Goal: Navigation & Orientation: Find specific page/section

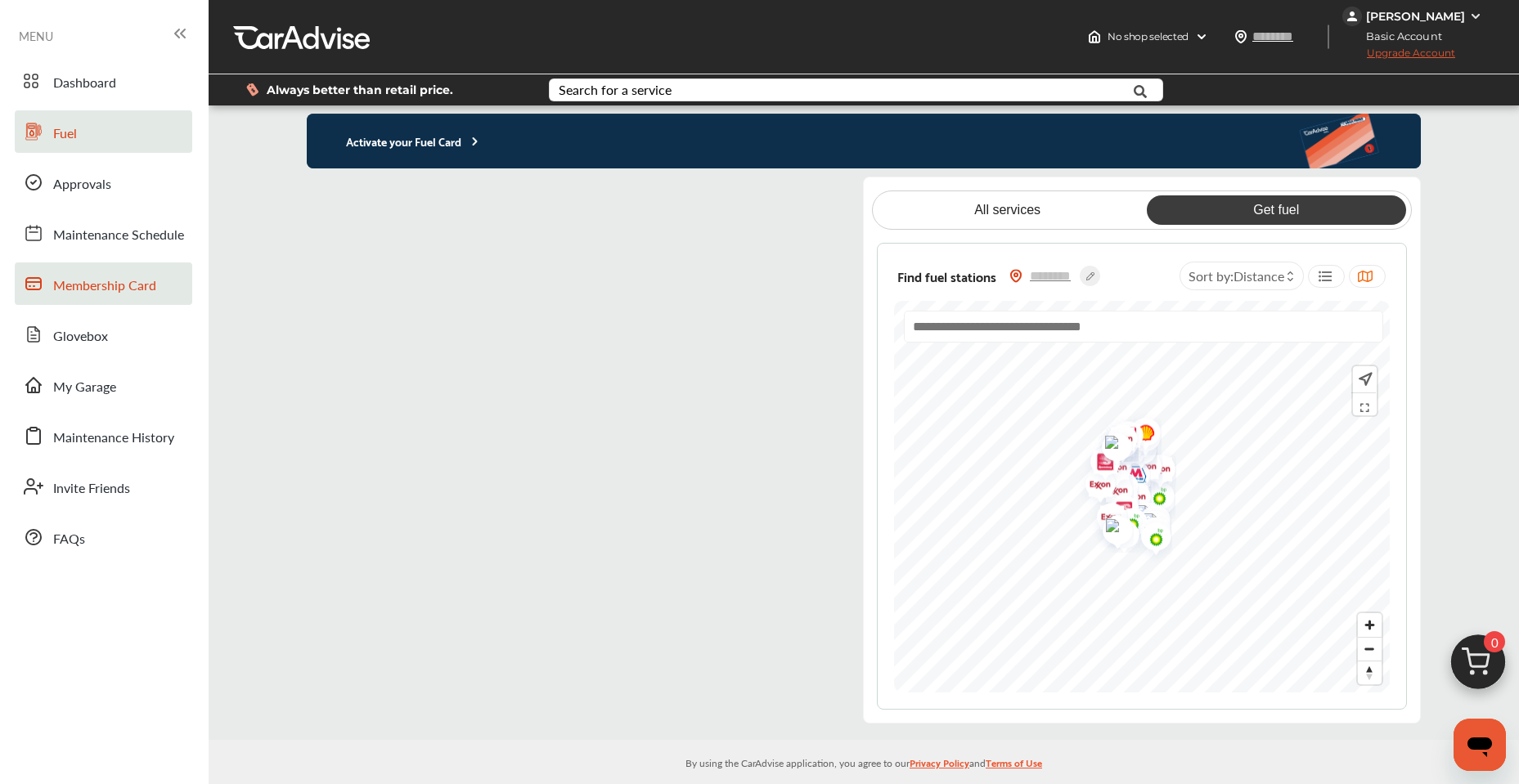
click at [110, 281] on span "Membership Card" at bounding box center [105, 286] width 103 height 21
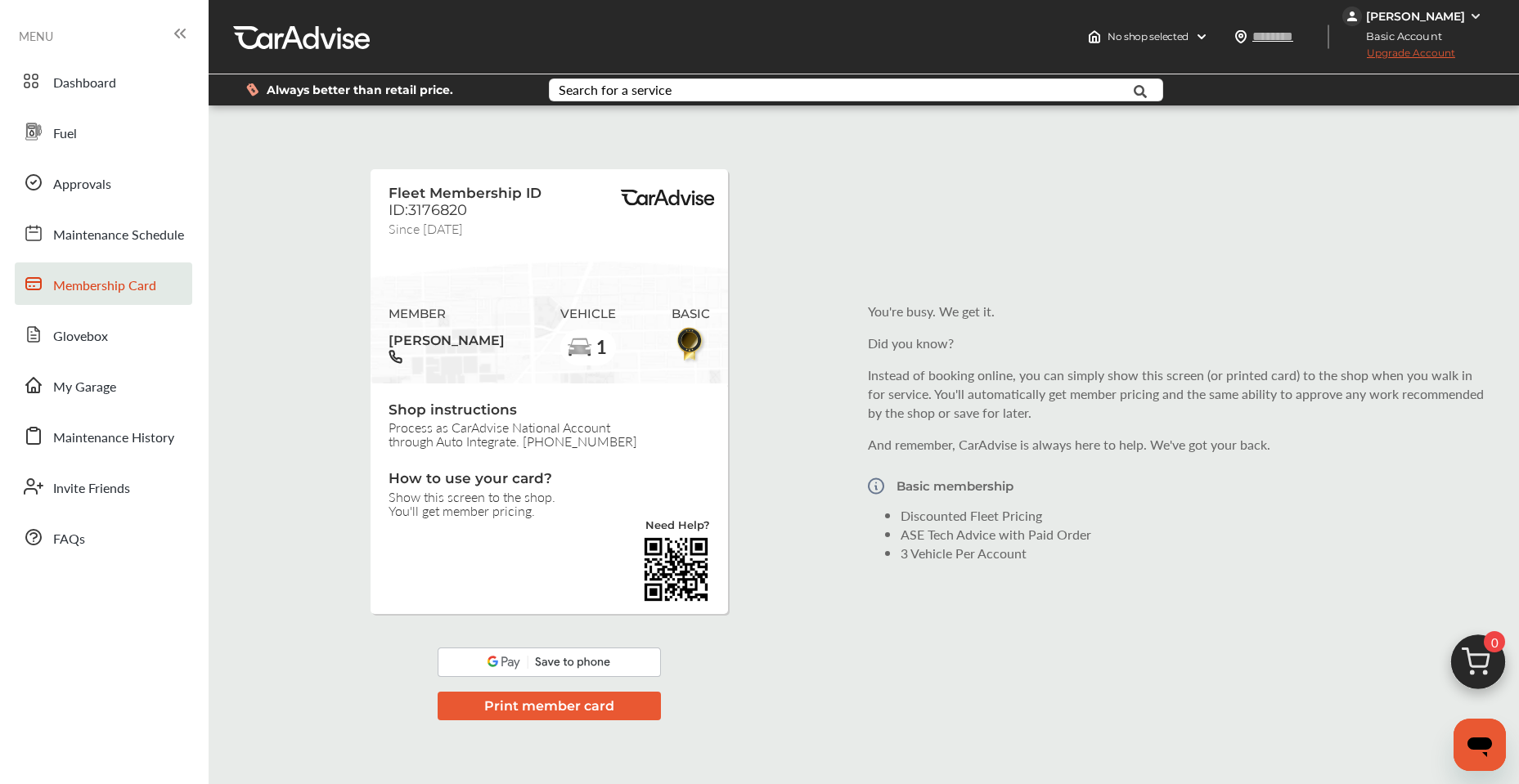
click at [573, 711] on button "Print member card" at bounding box center [549, 706] width 223 height 29
click at [144, 348] on link "Glovebox" at bounding box center [103, 334] width 177 height 43
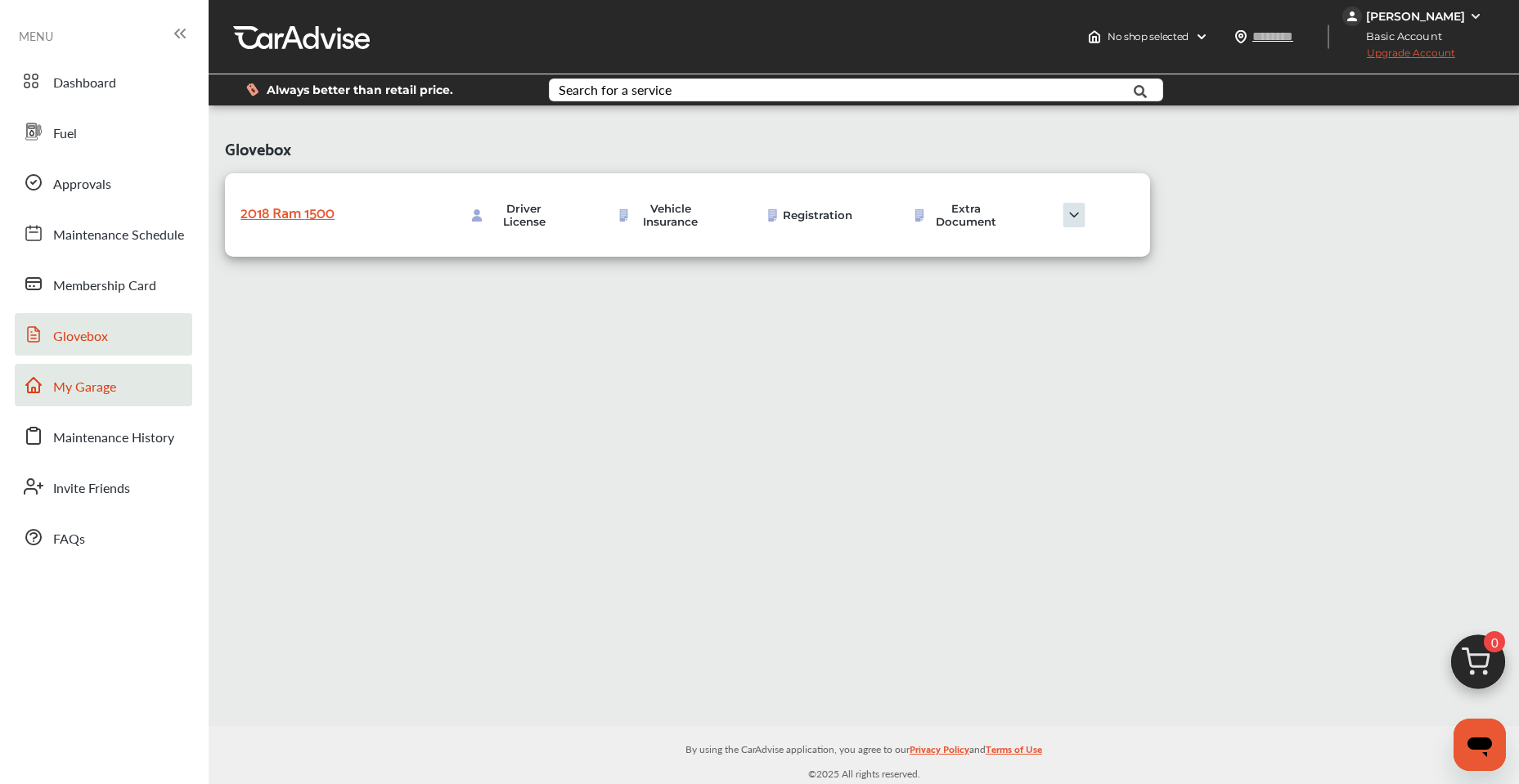
click at [160, 396] on link "My Garage" at bounding box center [103, 385] width 177 height 43
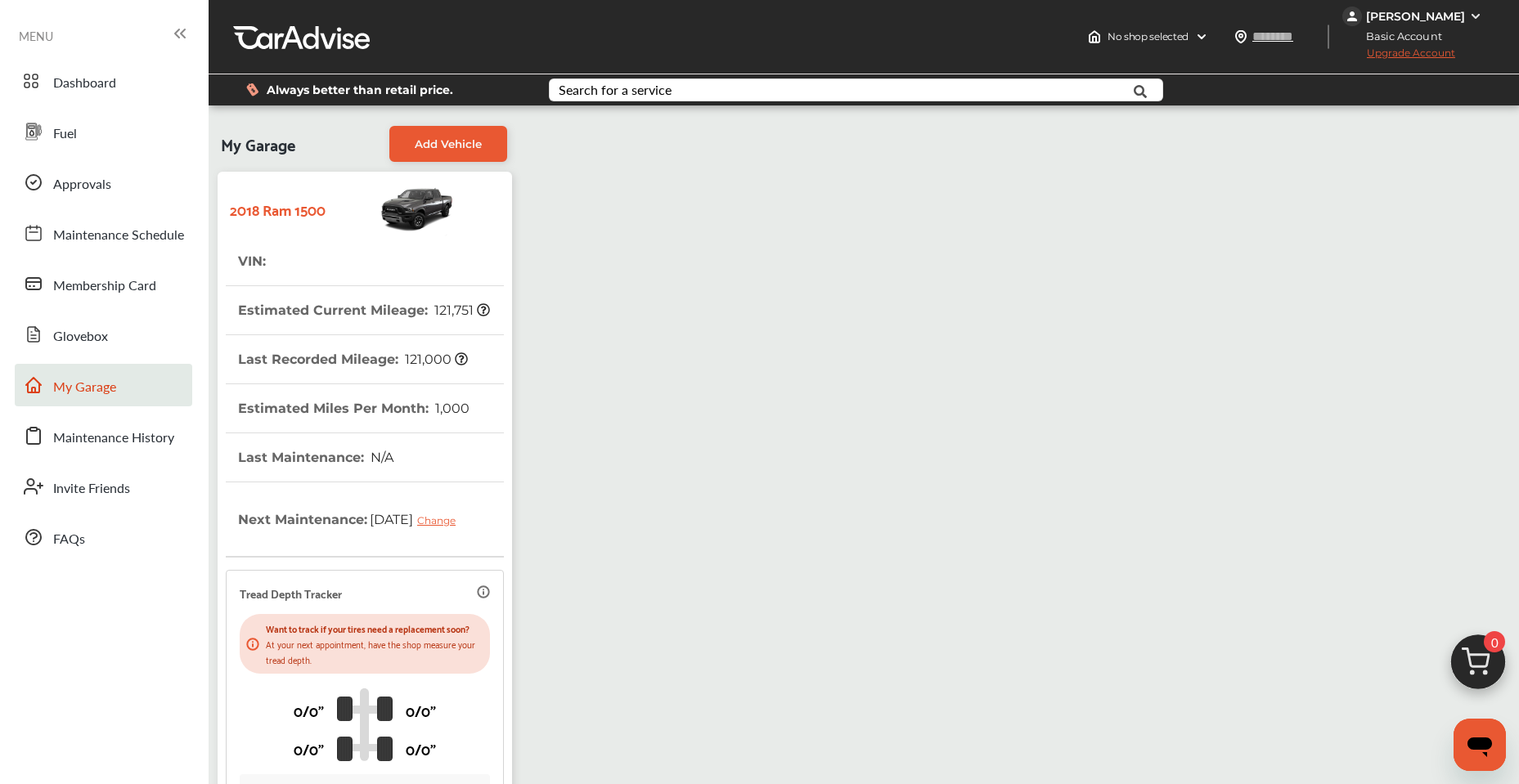
click at [505, 588] on div "2018 Ram 1500 VIN : Estimated Current Mileage : 121,751 Last Recorded Mileage :…" at bounding box center [364, 526] width 295 height 709
click at [175, 443] on link "Maintenance History" at bounding box center [103, 436] width 177 height 43
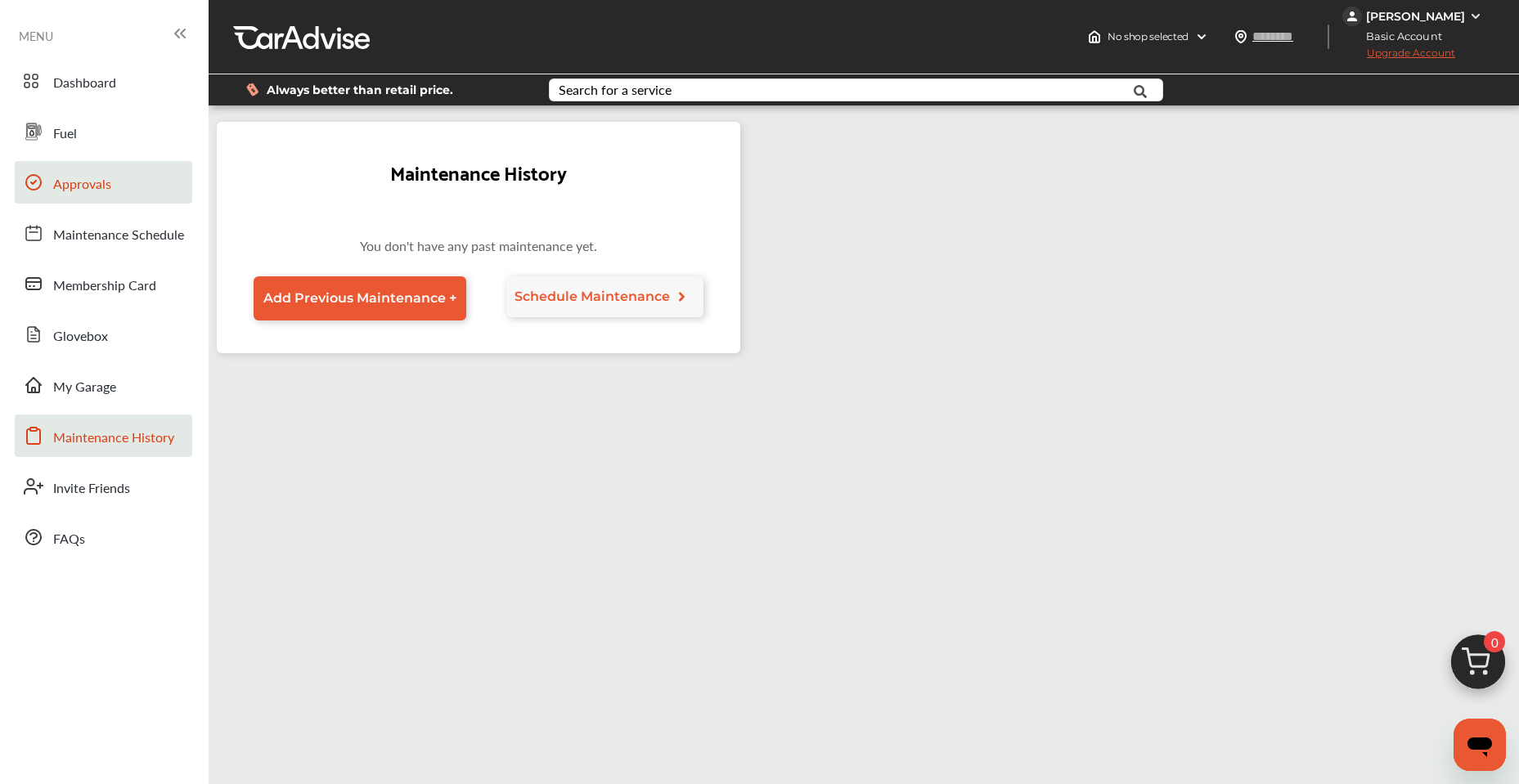
click at [136, 179] on link "Approvals" at bounding box center [103, 182] width 177 height 43
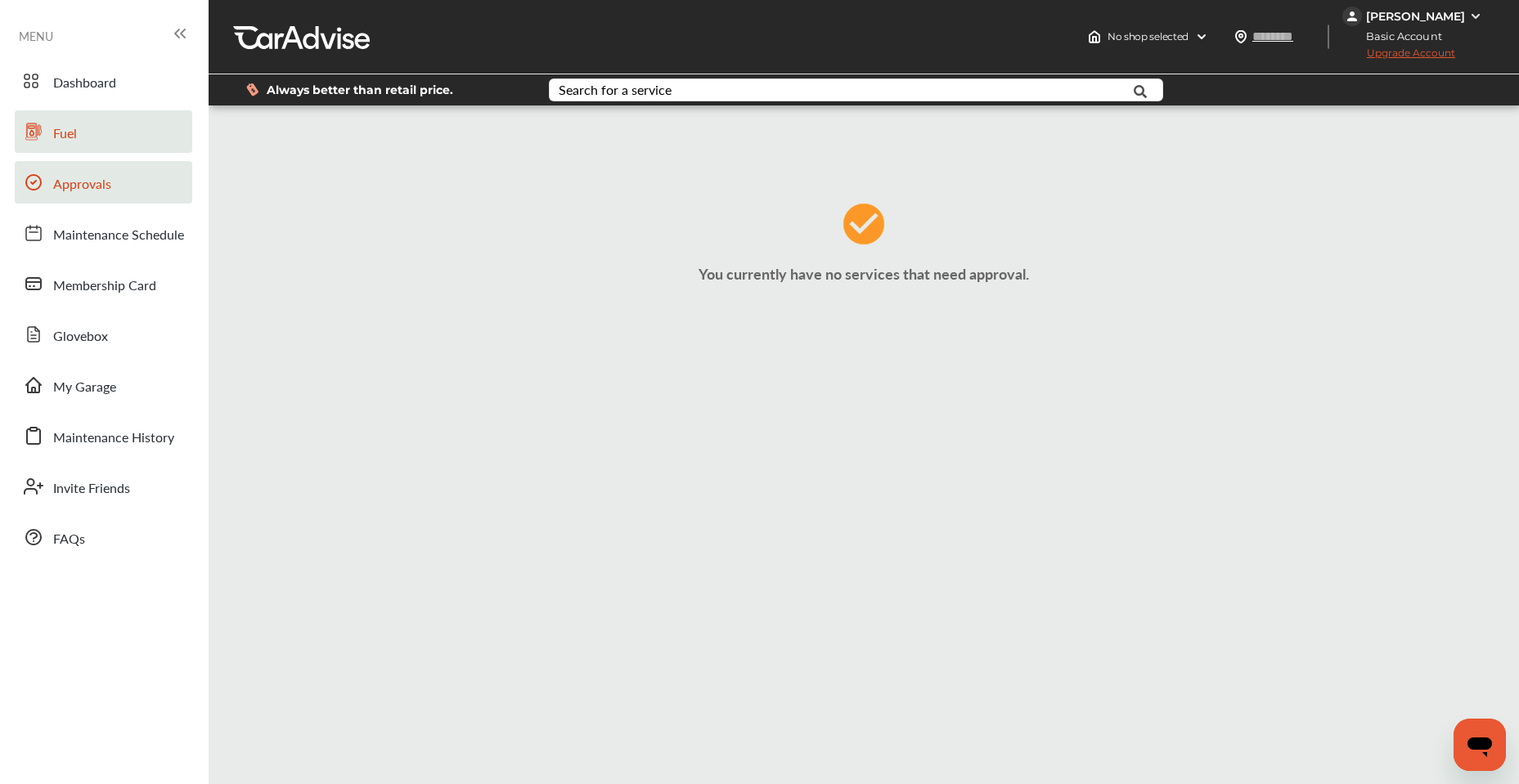
click at [141, 143] on link "Fuel" at bounding box center [103, 132] width 177 height 43
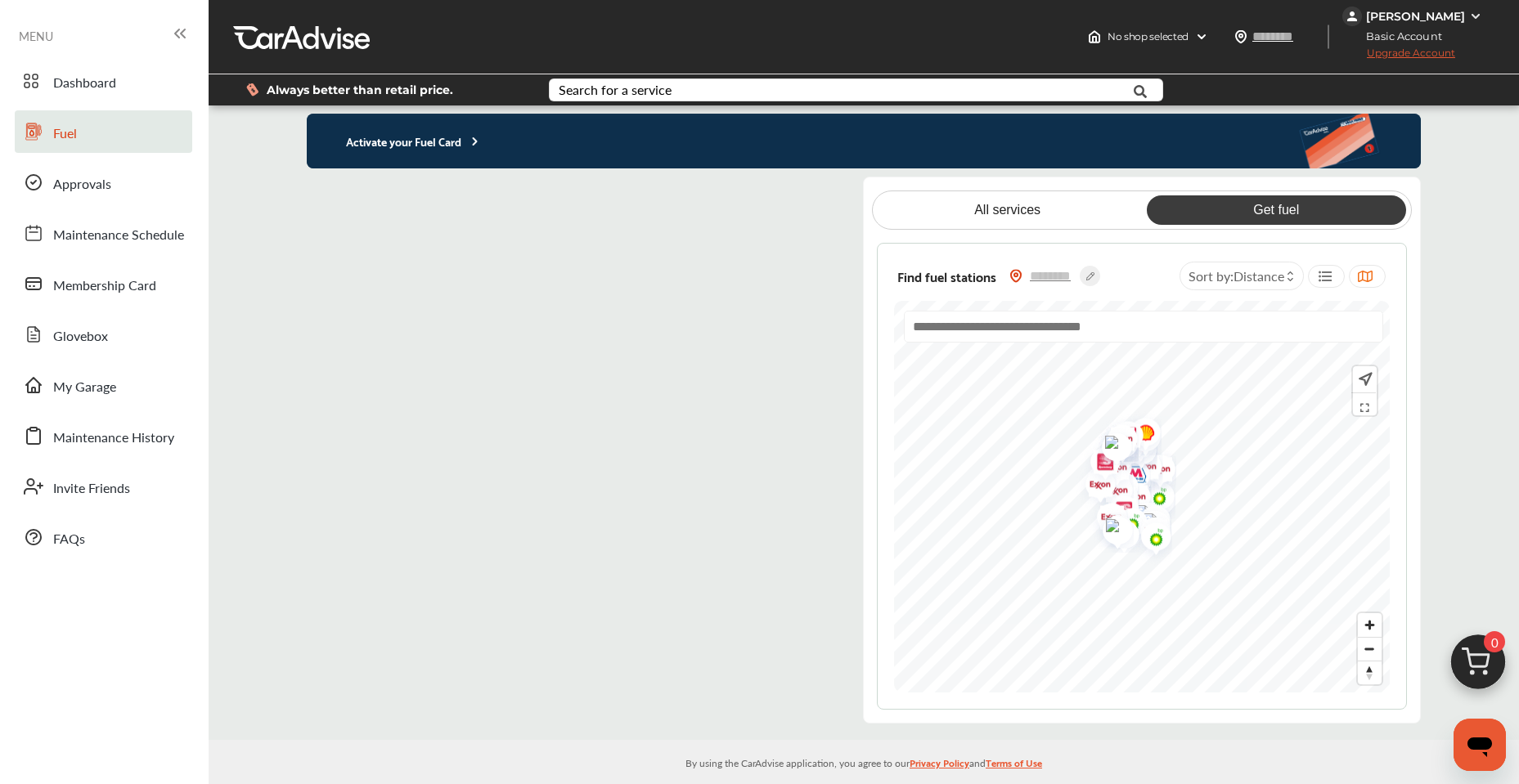
click at [735, 234] on flutter-view at bounding box center [571, 450] width 530 height 547
click at [488, 513] on flutter-view at bounding box center [571, 450] width 530 height 547
click at [797, 518] on flutter-view at bounding box center [571, 450] width 530 height 547
click at [795, 517] on flutter-view at bounding box center [571, 450] width 530 height 547
click at [799, 456] on flutter-view at bounding box center [571, 450] width 530 height 547
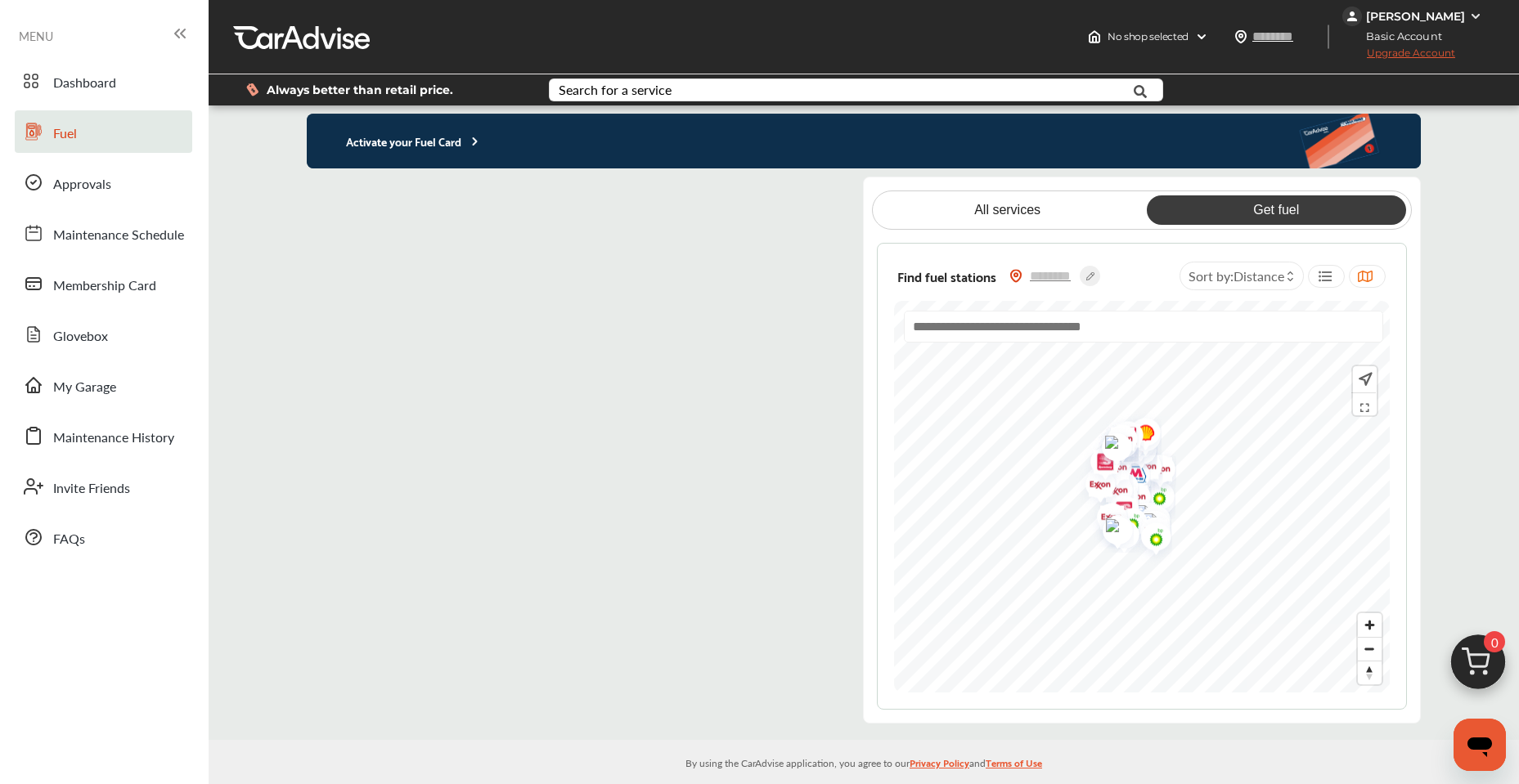
click at [799, 455] on flutter-view at bounding box center [571, 450] width 530 height 547
click at [793, 580] on flutter-view at bounding box center [571, 450] width 530 height 547
click at [796, 580] on flutter-view at bounding box center [571, 450] width 530 height 547
click at [794, 638] on flutter-view at bounding box center [571, 450] width 530 height 547
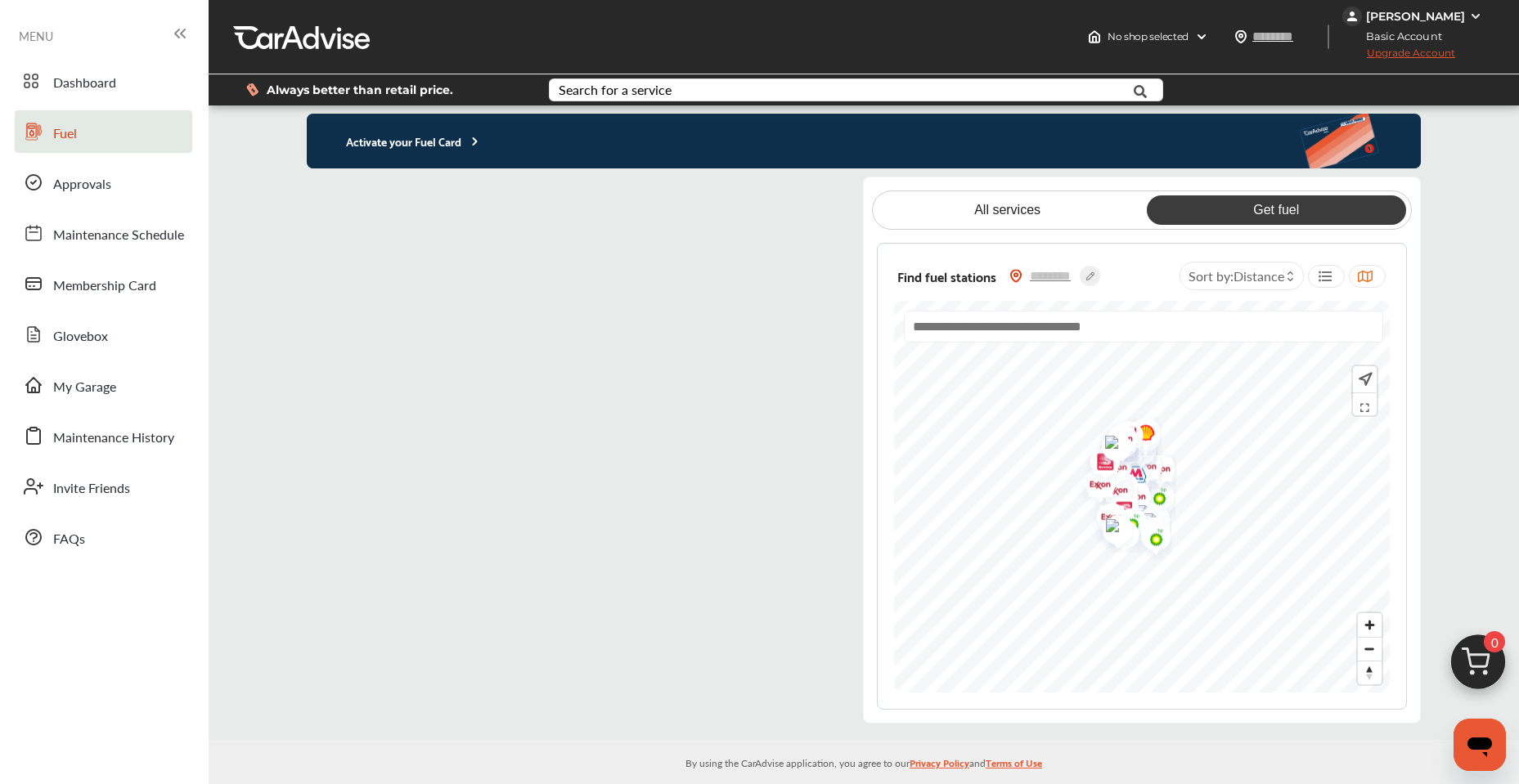
click at [796, 693] on flutter-view at bounding box center [571, 450] width 530 height 547
click at [796, 632] on flutter-view at bounding box center [571, 450] width 530 height 547
click at [1030, 273] on input "text" at bounding box center [1051, 276] width 57 height 17
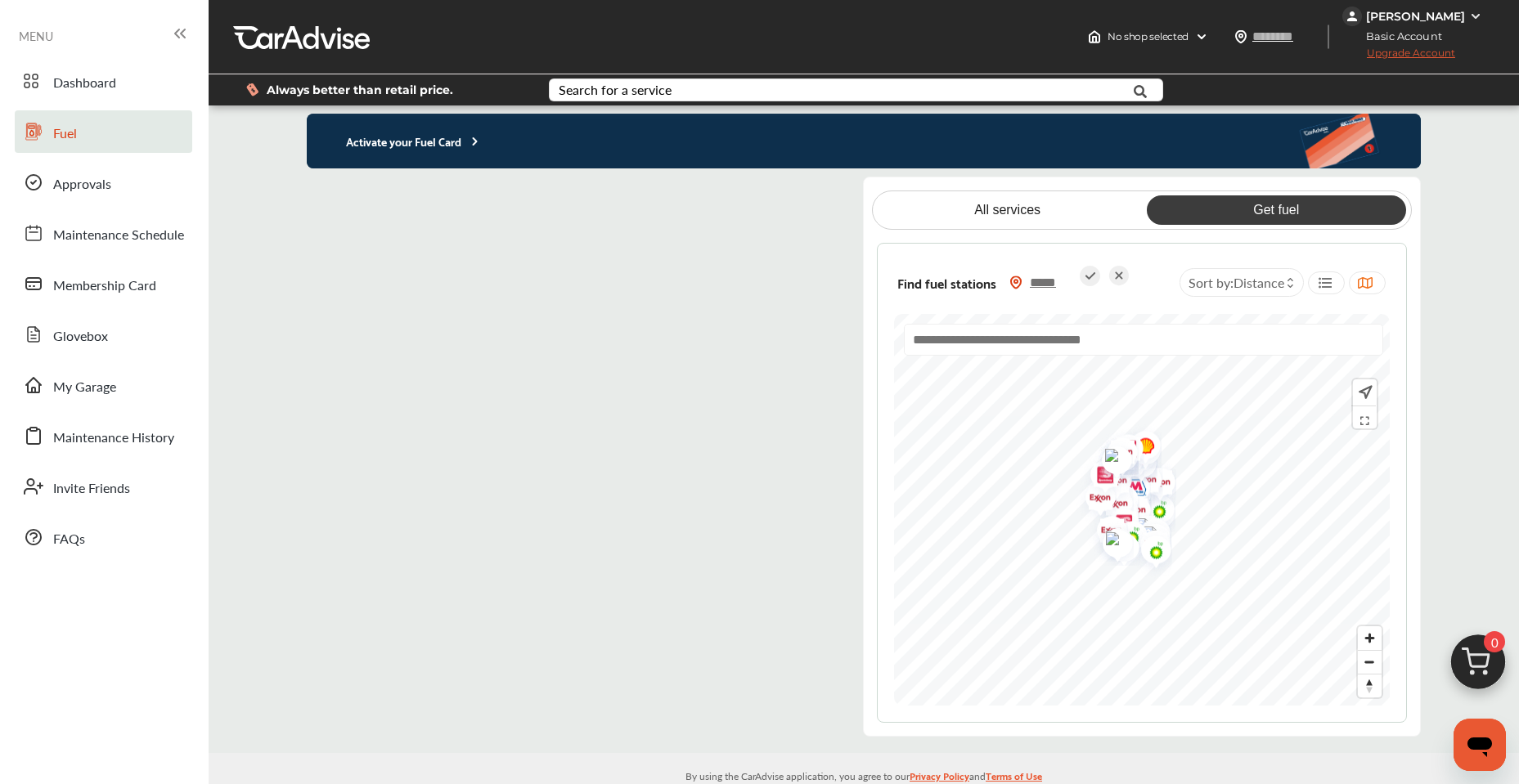
type input "*****"
click at [1089, 277] on icon at bounding box center [1091, 276] width 10 height 8
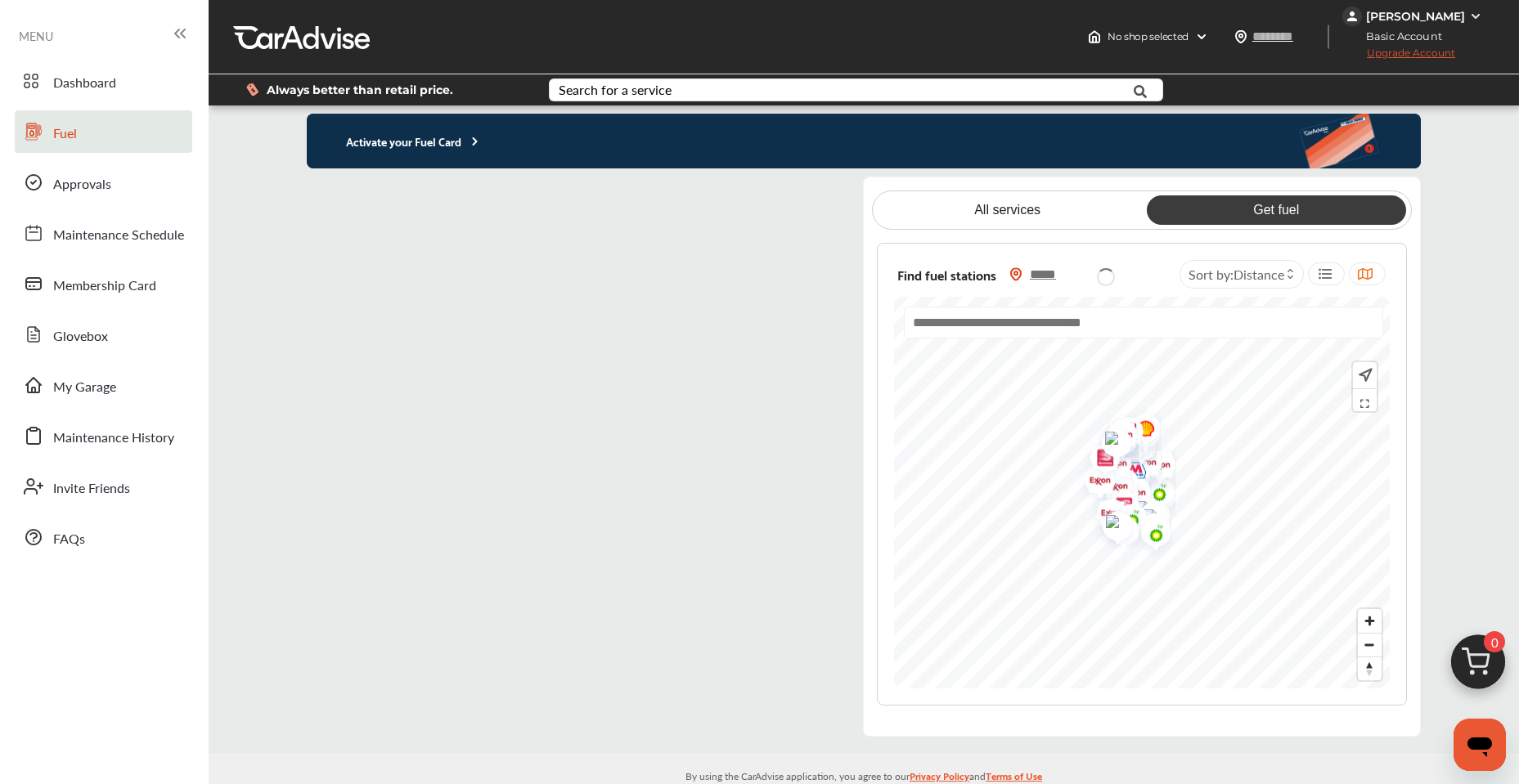
type input "*****"
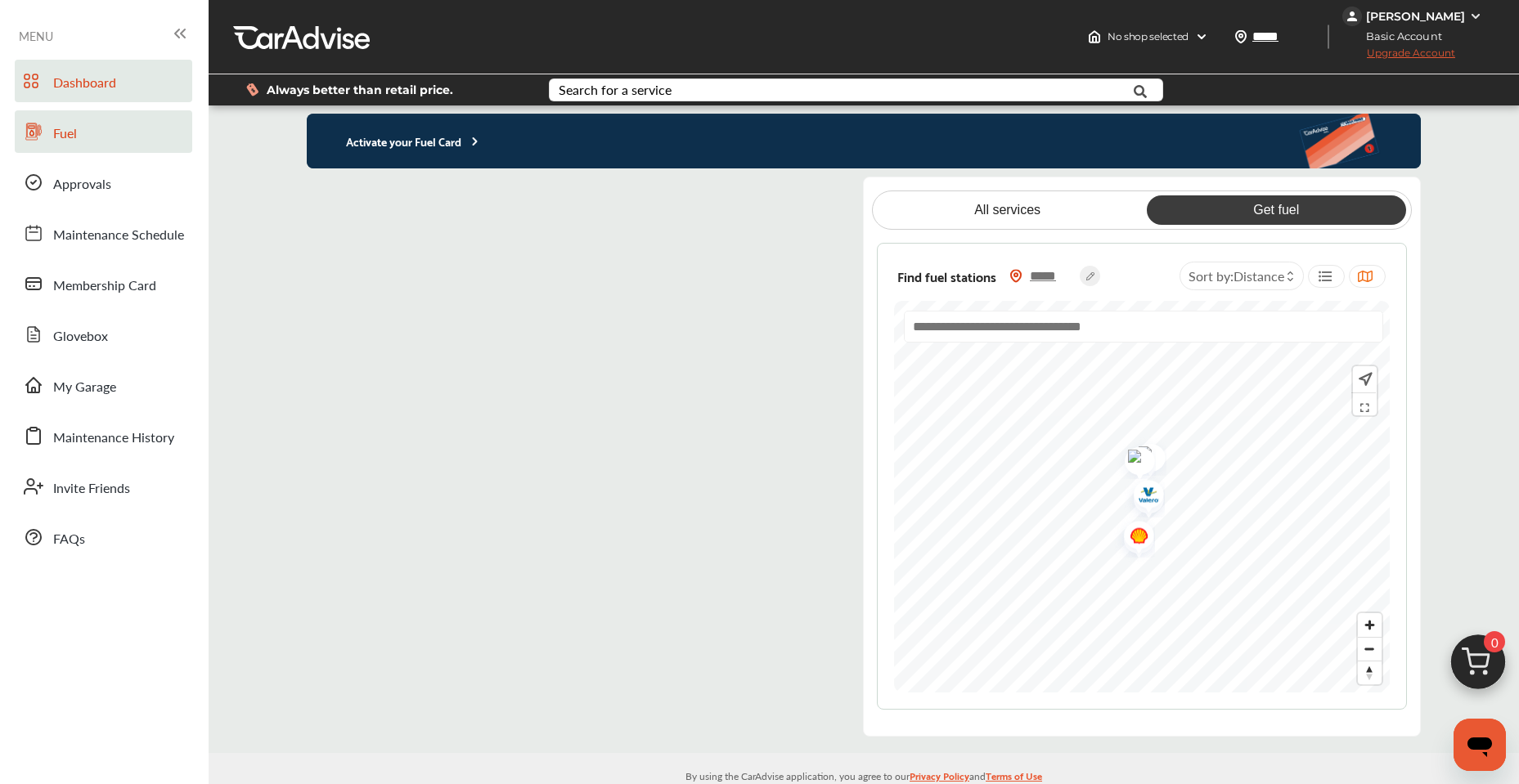
click at [86, 81] on span "Dashboard" at bounding box center [84, 83] width 63 height 21
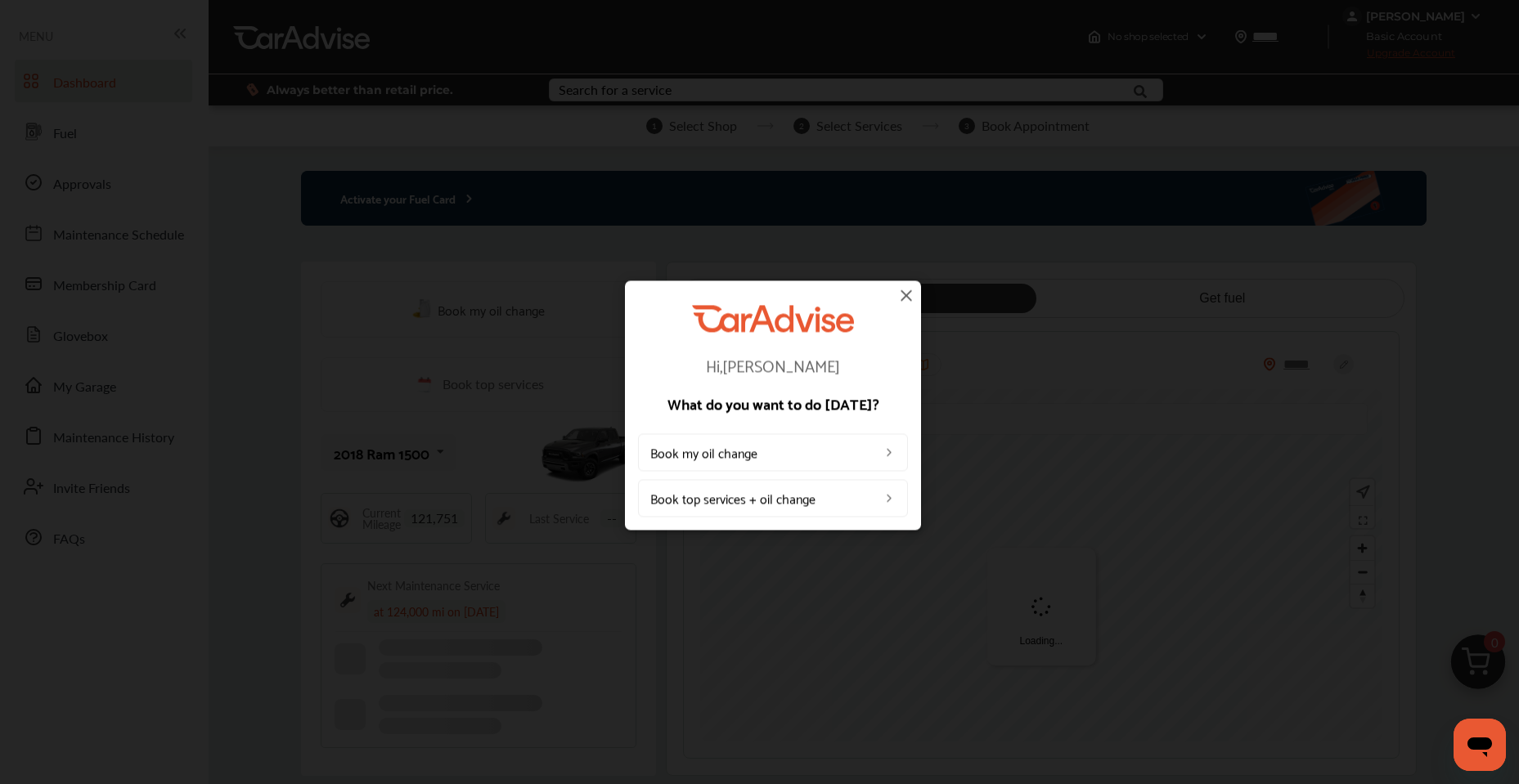
click at [906, 290] on img at bounding box center [906, 295] width 19 height 19
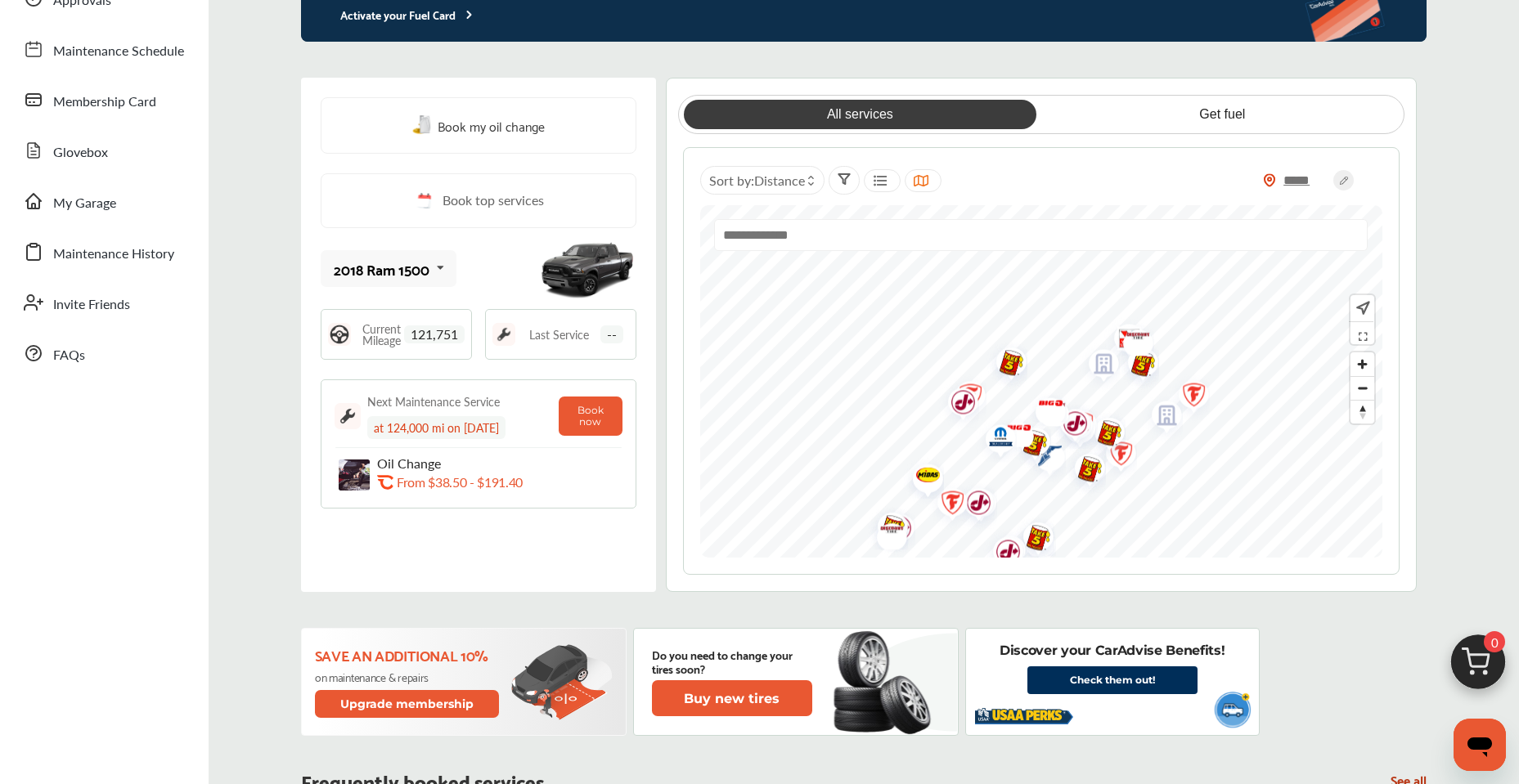
scroll to position [177, 0]
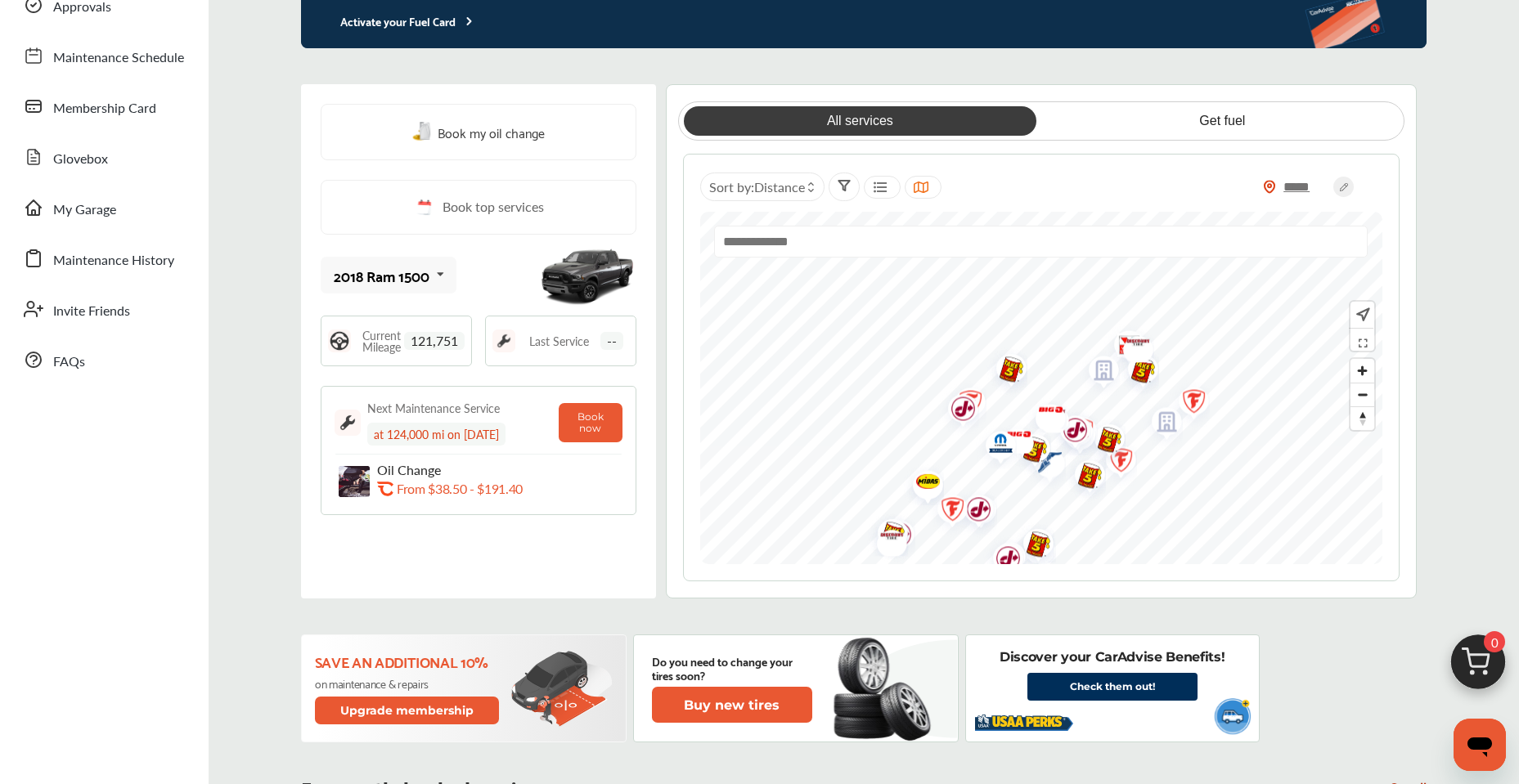
click at [395, 707] on button "Upgrade membership" at bounding box center [407, 710] width 185 height 28
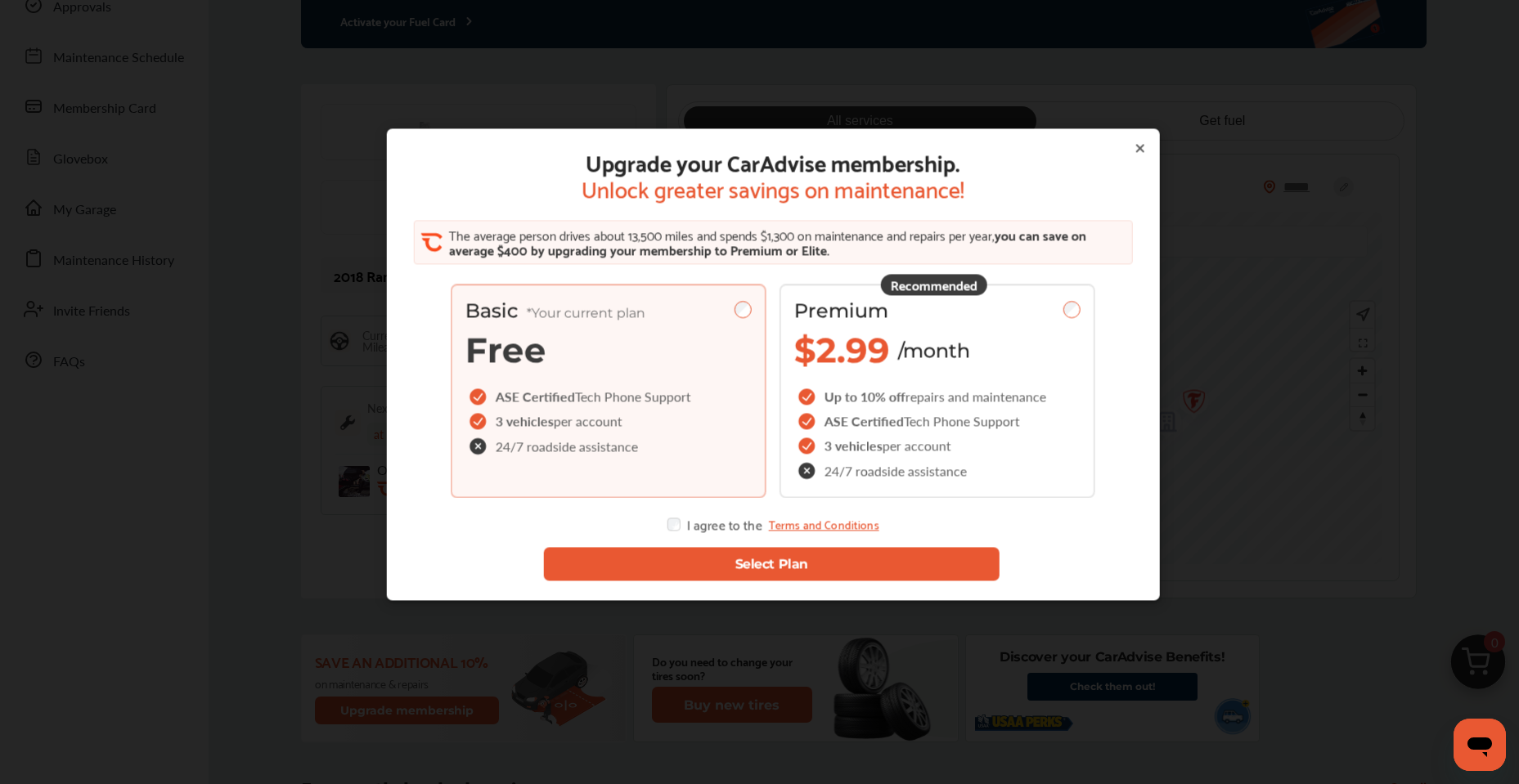
click at [1136, 144] on icon at bounding box center [1139, 147] width 7 height 7
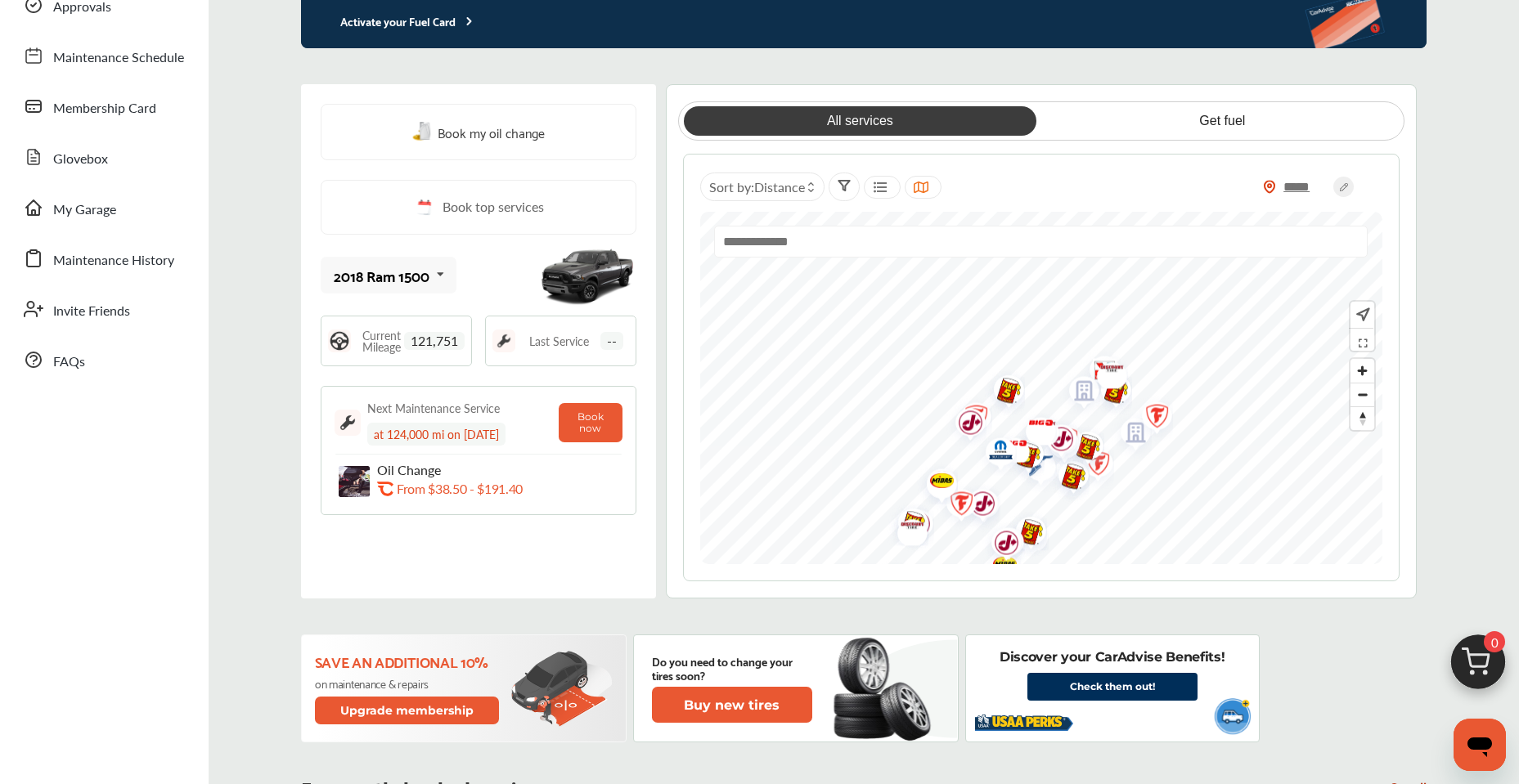
click at [1382, 641] on div "Save an additional 10% on maintenance & repairs Upgrade membership Do you need …" at bounding box center [863, 688] width 1125 height 108
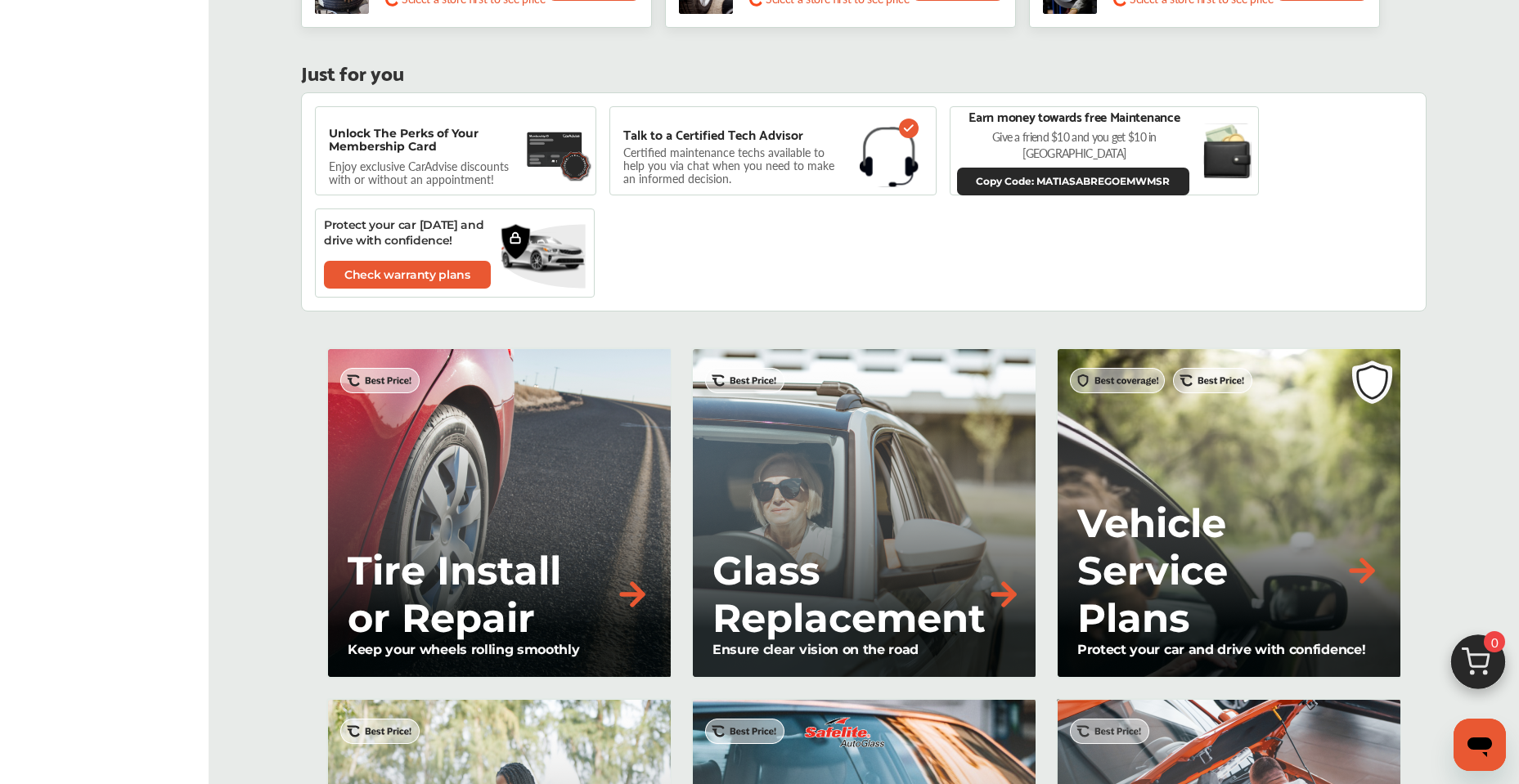
scroll to position [728, 0]
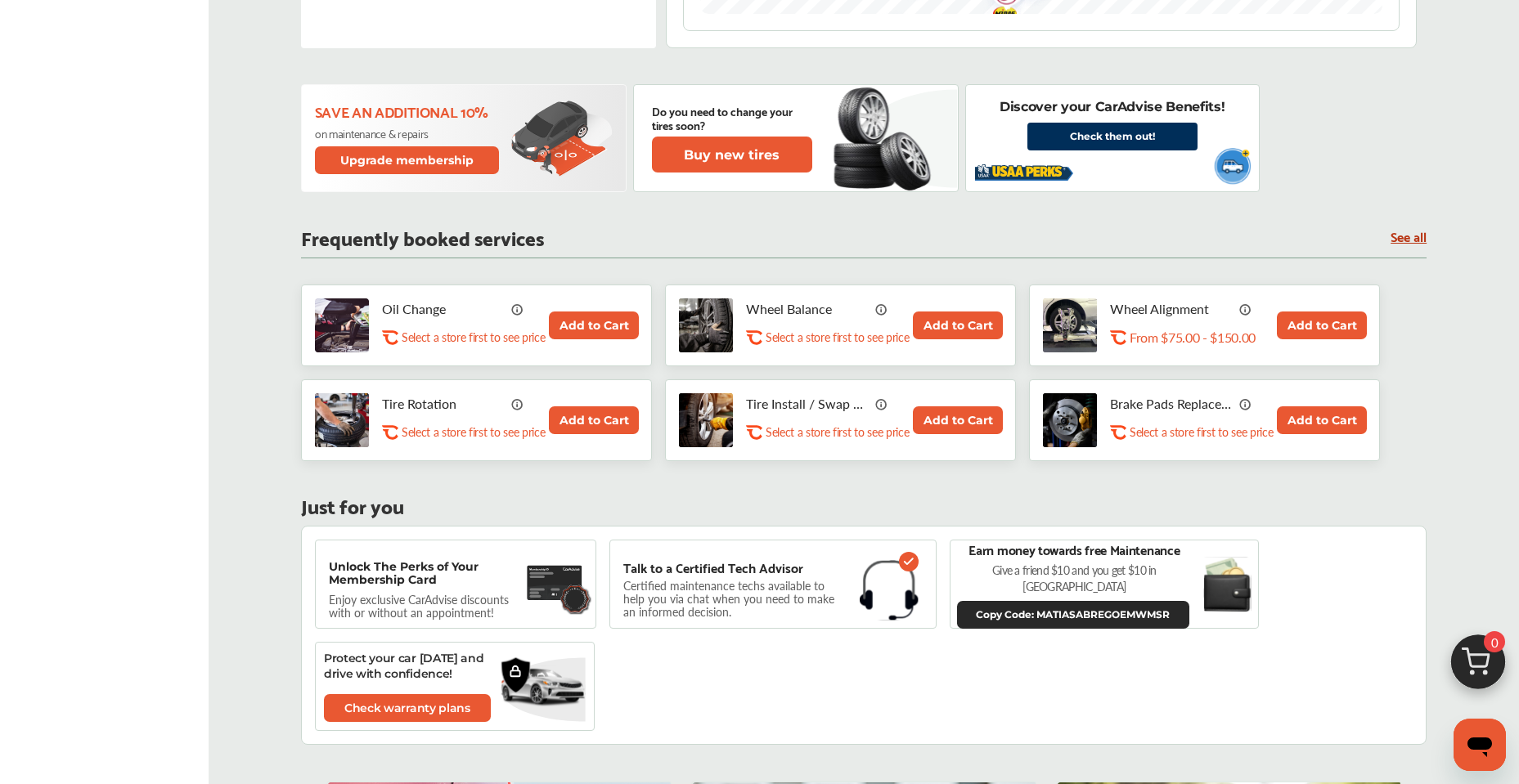
click at [1107, 606] on button "Copy Code: MATIASABREGOEMWMSR" at bounding box center [1073, 614] width 233 height 28
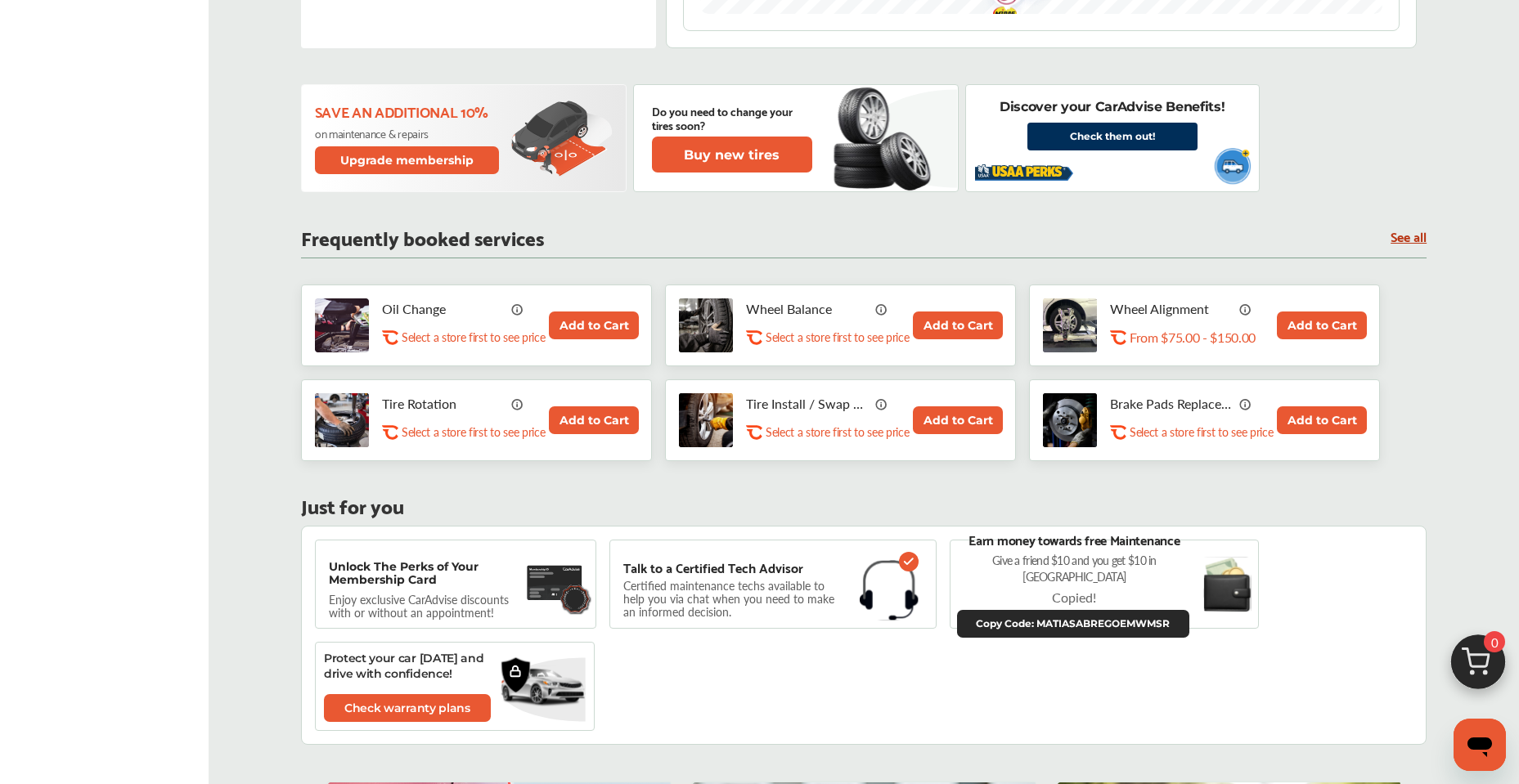
drag, startPoint x: 1018, startPoint y: 677, endPoint x: 124, endPoint y: 205, distance: 1011.0
click at [124, 205] on ul "Dashboard Fuel Approvals Maintenance Schedule Membership Card Glovebox My Garag…" at bounding box center [104, 650] width 192 height 2654
